Goal: Information Seeking & Learning: Learn about a topic

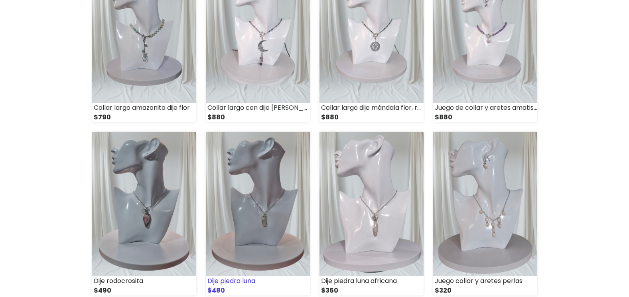
scroll to position [28, 0]
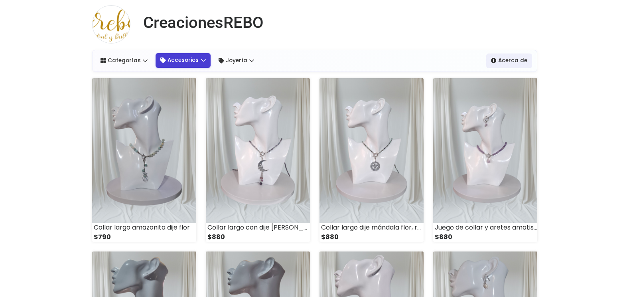
click at [195, 60] on link "Accesorios" at bounding box center [182, 60] width 55 height 14
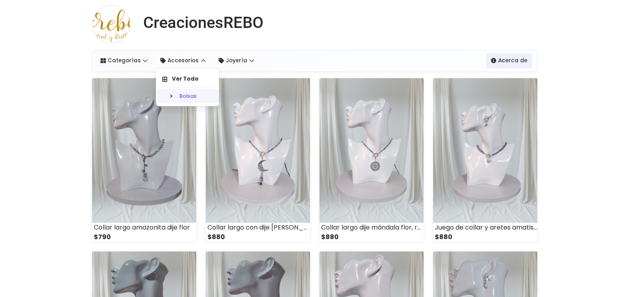
click at [189, 96] on link "Bolsas" at bounding box center [188, 96] width 63 height 14
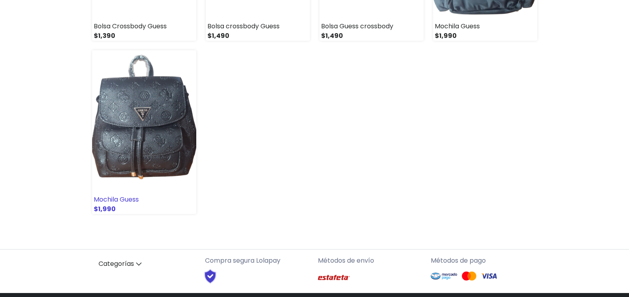
scroll to position [598, 0]
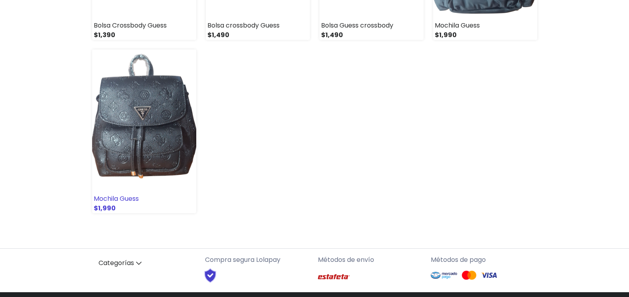
click at [156, 136] on img at bounding box center [144, 121] width 104 height 144
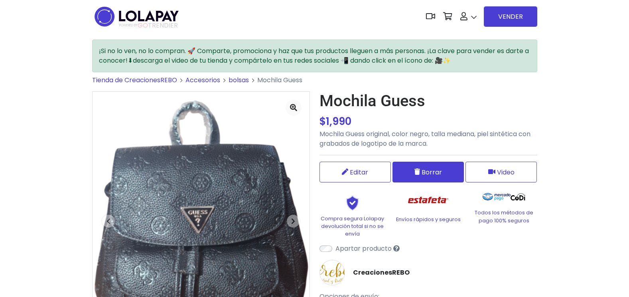
click at [440, 171] on span "Borrar" at bounding box center [431, 172] width 20 height 10
click at [416, 175] on icon at bounding box center [417, 171] width 6 height 6
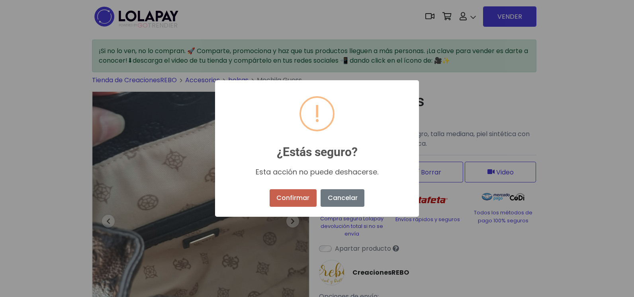
click at [297, 196] on button "Confirmar" at bounding box center [293, 198] width 47 height 18
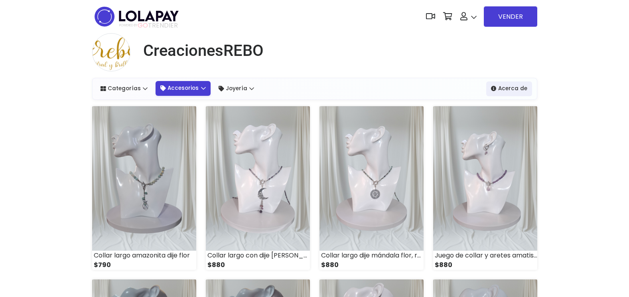
click at [186, 90] on link "Accesorios" at bounding box center [182, 88] width 55 height 14
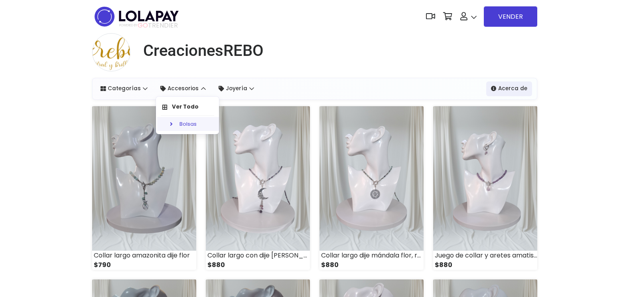
click at [190, 125] on link "Bolsas" at bounding box center [188, 124] width 63 height 14
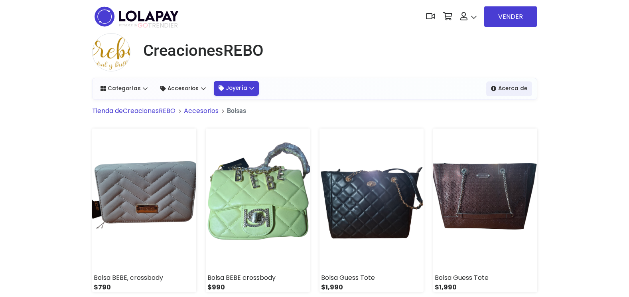
click at [241, 92] on link "Joyería" at bounding box center [236, 88] width 45 height 14
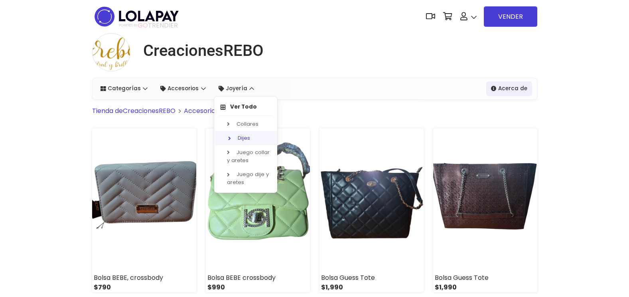
click at [239, 140] on link "Dijes" at bounding box center [246, 138] width 63 height 14
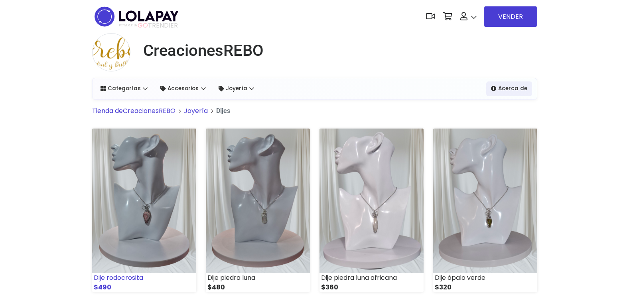
click at [151, 181] on img at bounding box center [144, 200] width 104 height 144
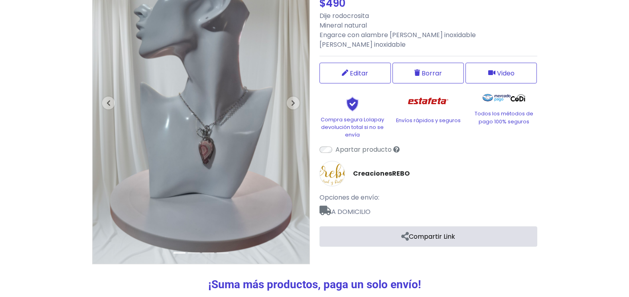
scroll to position [120, 0]
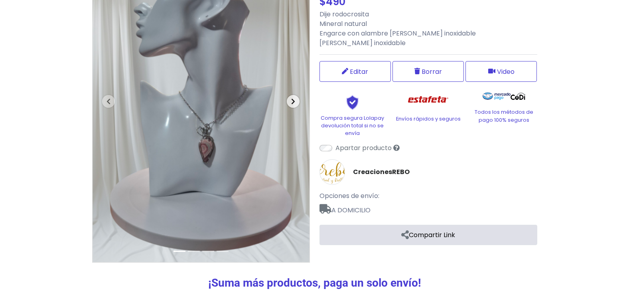
click at [294, 102] on icon "button" at bounding box center [293, 101] width 4 height 6
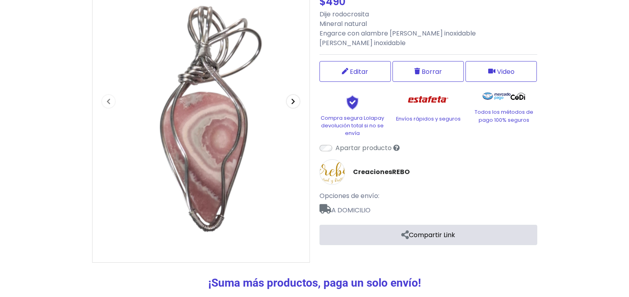
click at [294, 102] on icon "button" at bounding box center [293, 101] width 4 height 6
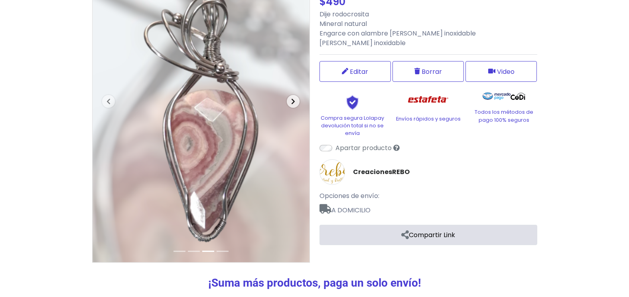
click at [294, 102] on icon "button" at bounding box center [293, 101] width 4 height 6
